Goal: Task Accomplishment & Management: Use online tool/utility

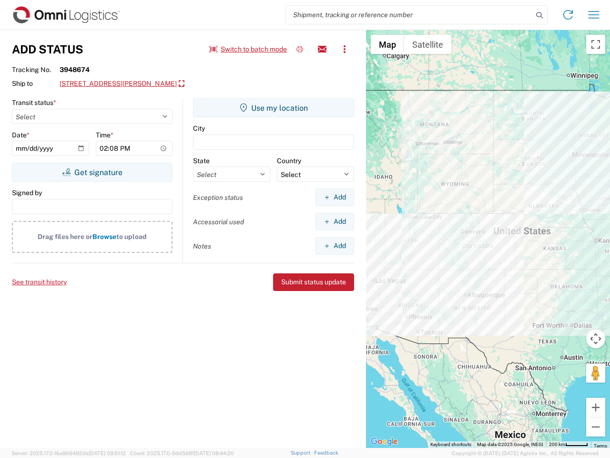
click at [409, 15] on input "search" at bounding box center [409, 15] width 247 height 18
click at [540, 15] on icon at bounding box center [539, 15] width 13 height 13
click at [568, 15] on icon at bounding box center [568, 14] width 15 height 15
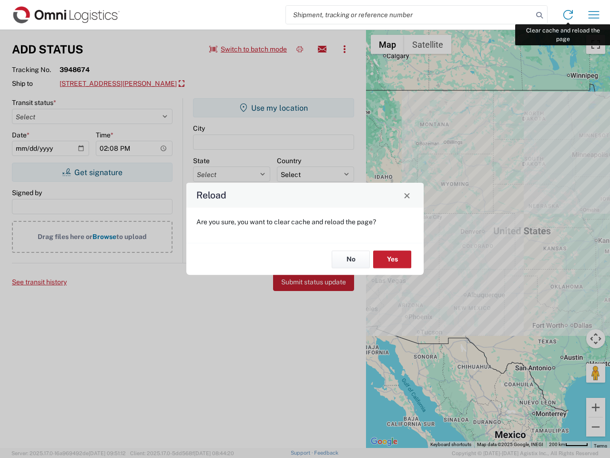
click at [594, 15] on div "Reload Are you sure, you want to clear cache and reload the page? No Yes" at bounding box center [305, 229] width 610 height 458
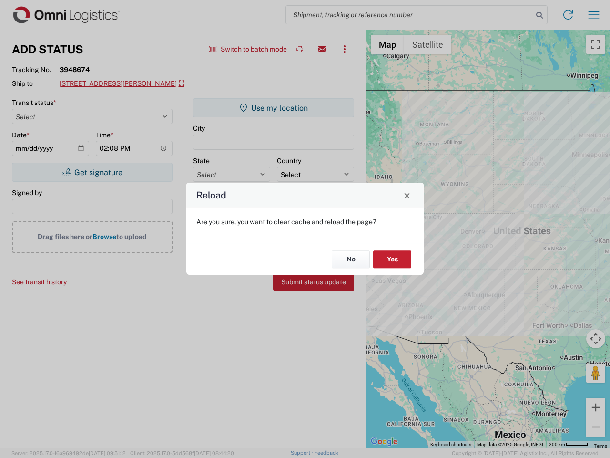
click at [248, 49] on div "Reload Are you sure, you want to clear cache and reload the page? No Yes" at bounding box center [305, 229] width 610 height 458
click at [300, 49] on div "Reload Are you sure, you want to clear cache and reload the page? No Yes" at bounding box center [305, 229] width 610 height 458
click at [322, 49] on div "Reload Are you sure, you want to clear cache and reload the page? No Yes" at bounding box center [305, 229] width 610 height 458
click at [345, 49] on div "Reload Are you sure, you want to clear cache and reload the page? No Yes" at bounding box center [305, 229] width 610 height 458
click at [137, 84] on div "Reload Are you sure, you want to clear cache and reload the page? No Yes" at bounding box center [305, 229] width 610 height 458
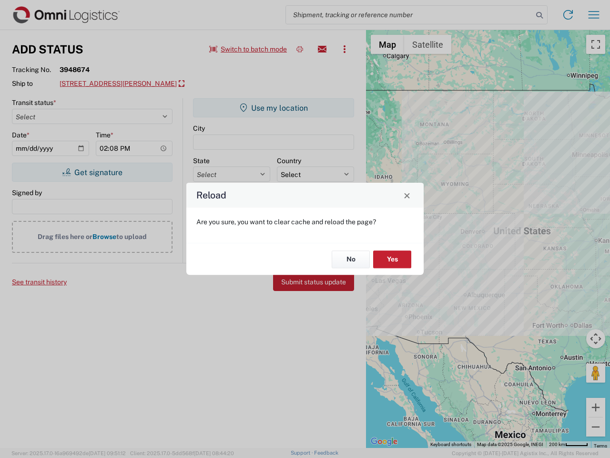
click at [92, 172] on div "Reload Are you sure, you want to clear cache and reload the page? No Yes" at bounding box center [305, 229] width 610 height 458
